Goal: Information Seeking & Learning: Learn about a topic

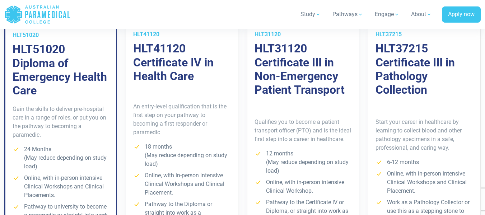
scroll to position [538, 0]
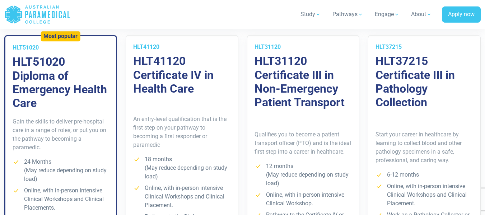
click at [397, 72] on h3 "HLT37215 Certificate III in Pathology Collection" at bounding box center [424, 81] width 98 height 55
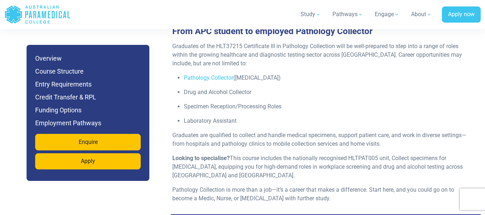
scroll to position [2224, 0]
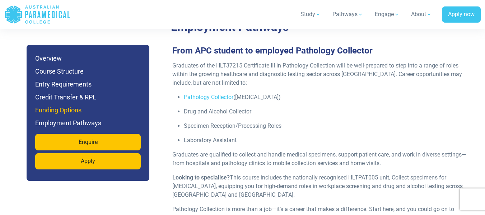
click at [52, 110] on h6 "Funding Options" at bounding box center [87, 110] width 105 height 10
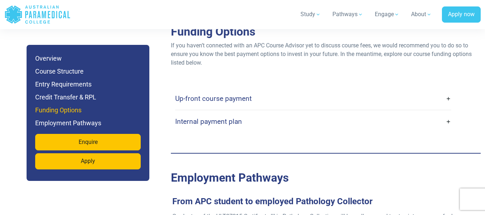
scroll to position [2071, 0]
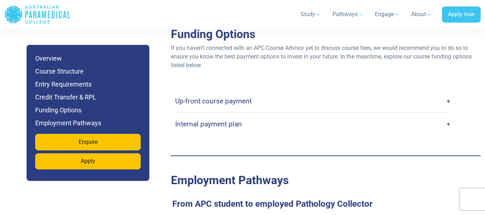
click at [448, 109] on link "Up-front course payment" at bounding box center [313, 101] width 276 height 17
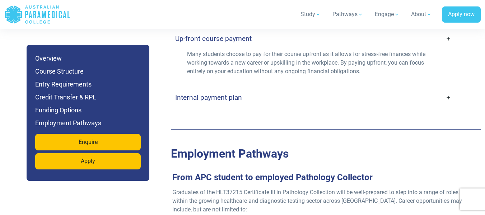
scroll to position [2143, 0]
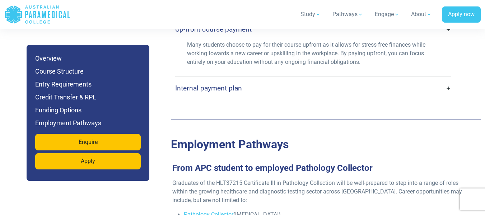
click at [446, 95] on link "Internal payment plan" at bounding box center [313, 88] width 276 height 17
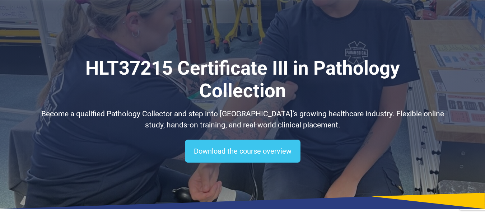
scroll to position [0, 0]
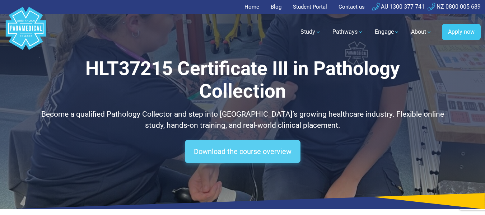
click at [243, 156] on link "Download the course overview" at bounding box center [243, 151] width 116 height 23
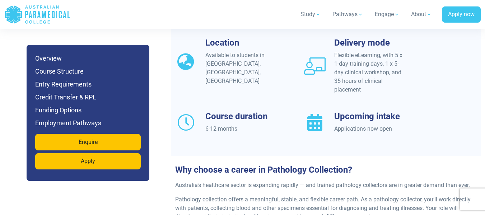
scroll to position [646, 0]
